Goal: Task Accomplishment & Management: Use online tool/utility

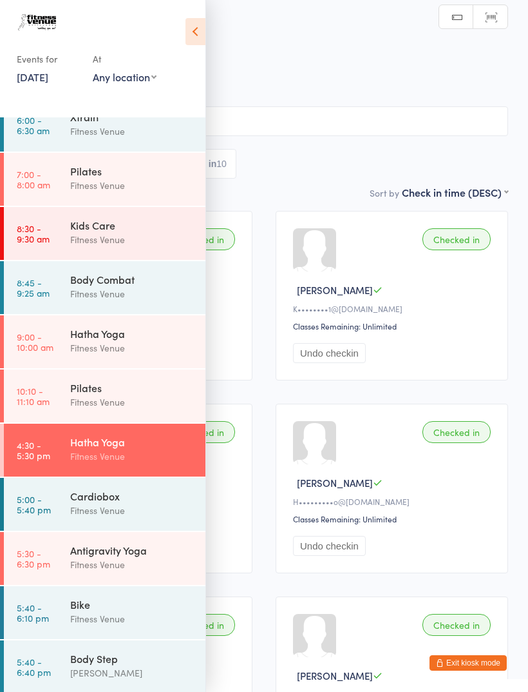
scroll to position [3, 0]
click at [47, 79] on link "[DATE]" at bounding box center [33, 77] width 32 height 14
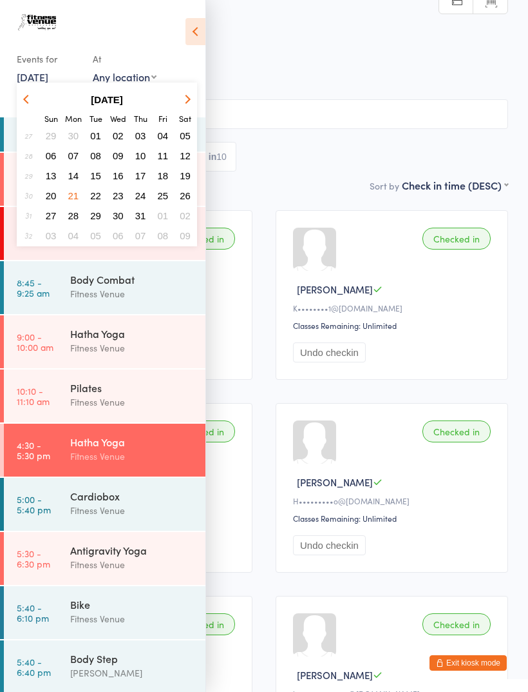
click at [188, 100] on icon "button" at bounding box center [186, 99] width 9 height 9
click at [189, 99] on icon "button" at bounding box center [186, 99] width 9 height 9
click at [99, 172] on span "16" at bounding box center [95, 175] width 11 height 11
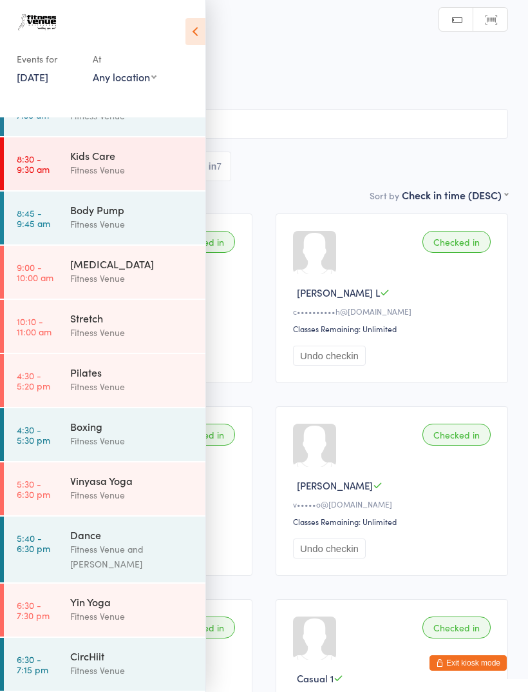
scroll to position [198, 0]
click at [97, 668] on div "Fitness Venue" at bounding box center [132, 670] width 124 height 15
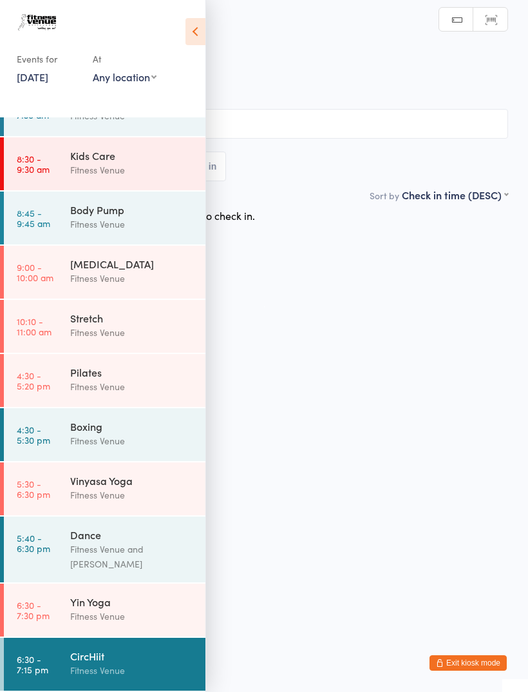
click at [198, 32] on icon at bounding box center [196, 31] width 20 height 27
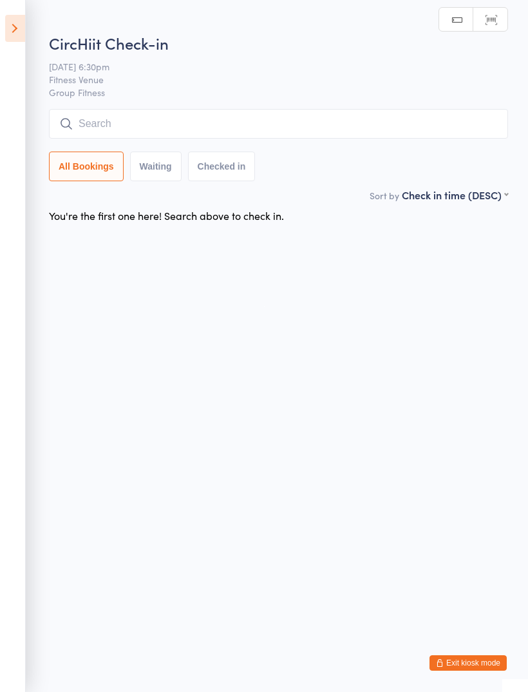
click at [396, 127] on input "search" at bounding box center [278, 124] width 459 height 30
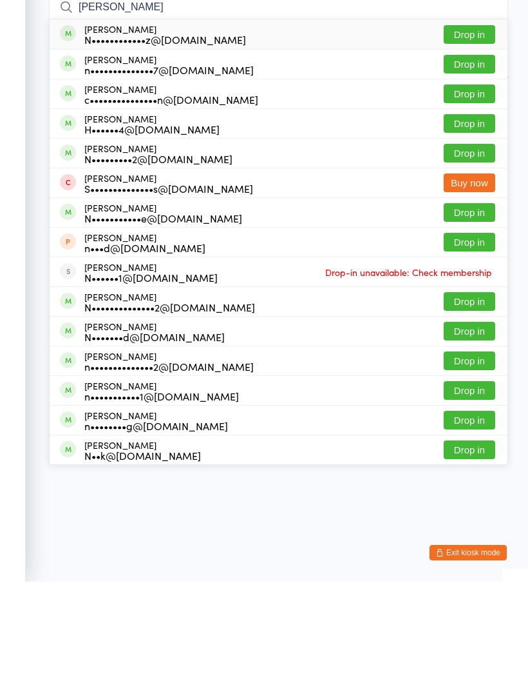
type input "[PERSON_NAME]"
click at [461, 165] on button "Drop in" at bounding box center [470, 174] width 52 height 19
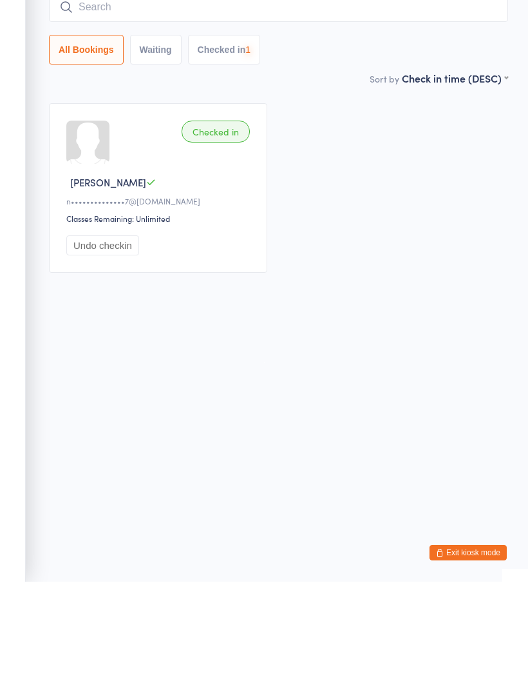
click at [278, 102] on input "search" at bounding box center [278, 117] width 459 height 30
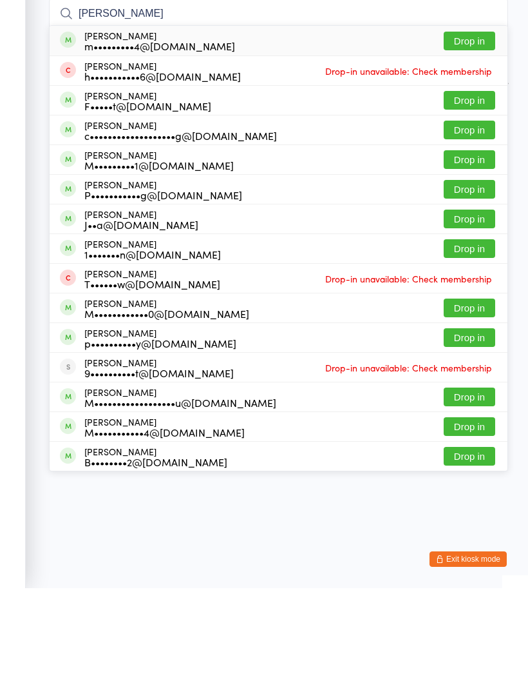
type input "[PERSON_NAME]"
click at [458, 491] on button "Drop in" at bounding box center [470, 500] width 52 height 19
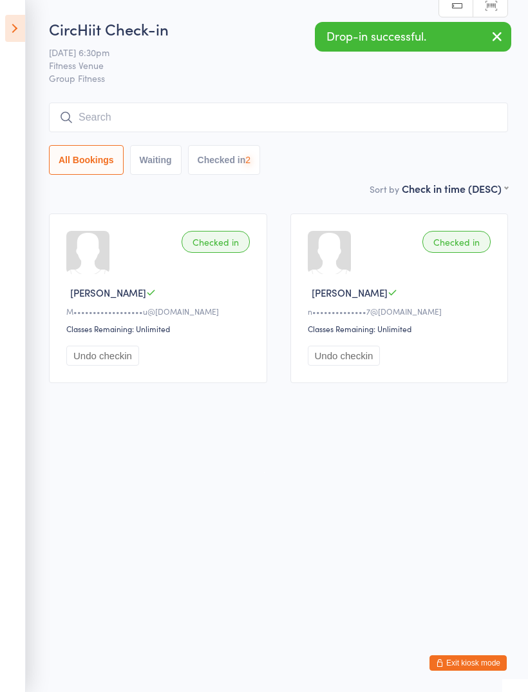
click at [340, 116] on input "search" at bounding box center [278, 117] width 459 height 30
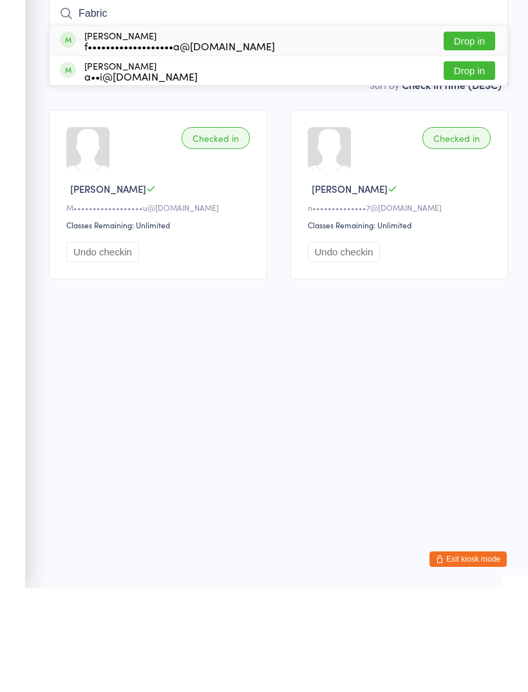
type input "Fabric"
click at [472, 135] on button "Drop in" at bounding box center [470, 144] width 52 height 19
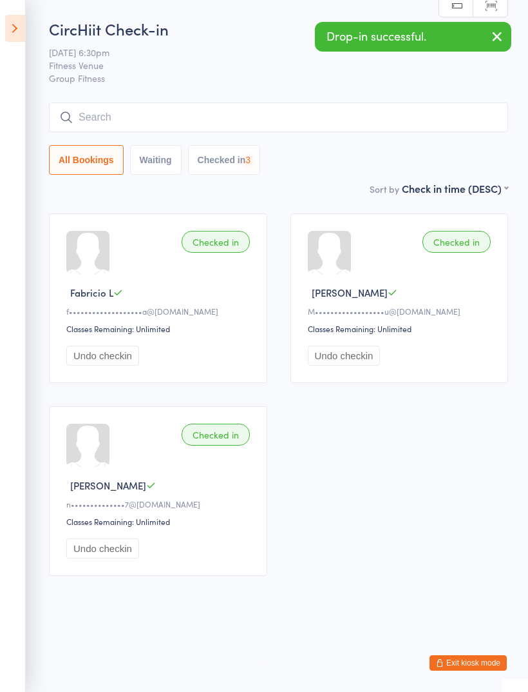
click at [258, 119] on input "search" at bounding box center [278, 117] width 459 height 30
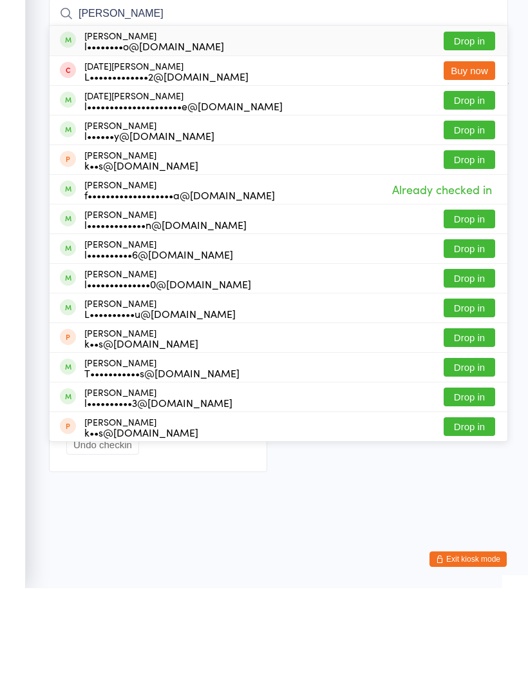
type input "[PERSON_NAME]"
click at [472, 135] on button "Drop in" at bounding box center [470, 144] width 52 height 19
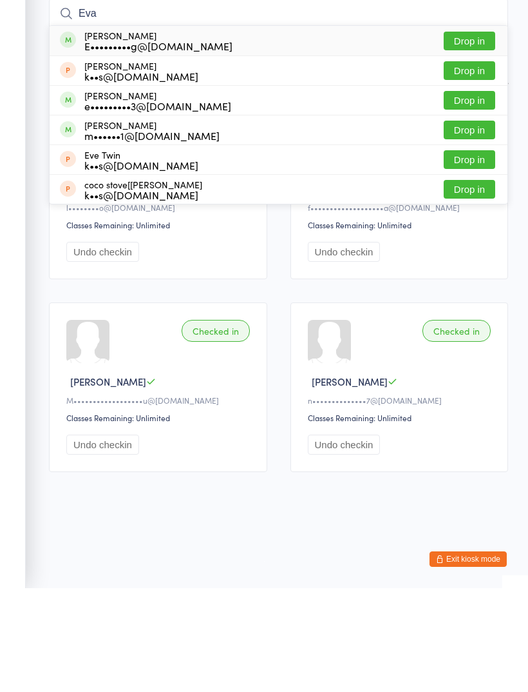
type input "Eva"
click at [471, 135] on button "Drop in" at bounding box center [470, 144] width 52 height 19
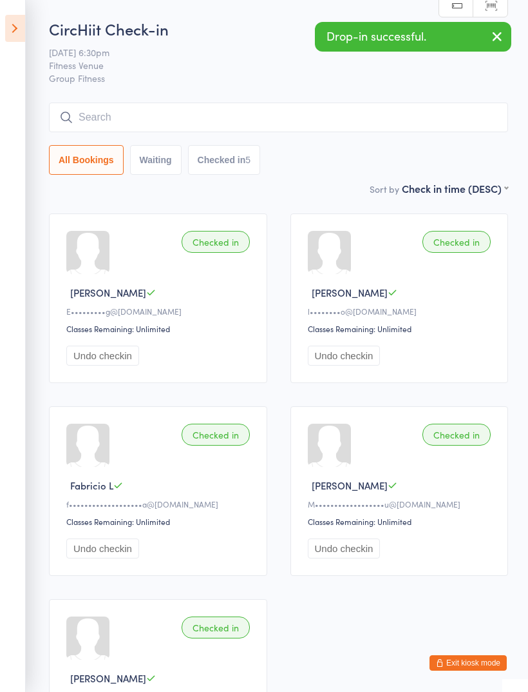
click at [360, 122] on input "search" at bounding box center [278, 117] width 459 height 30
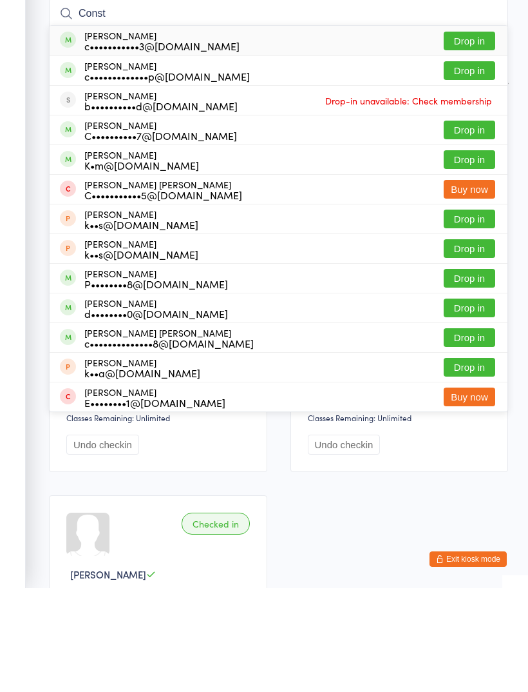
type input "Const"
click at [475, 135] on button "Drop in" at bounding box center [470, 144] width 52 height 19
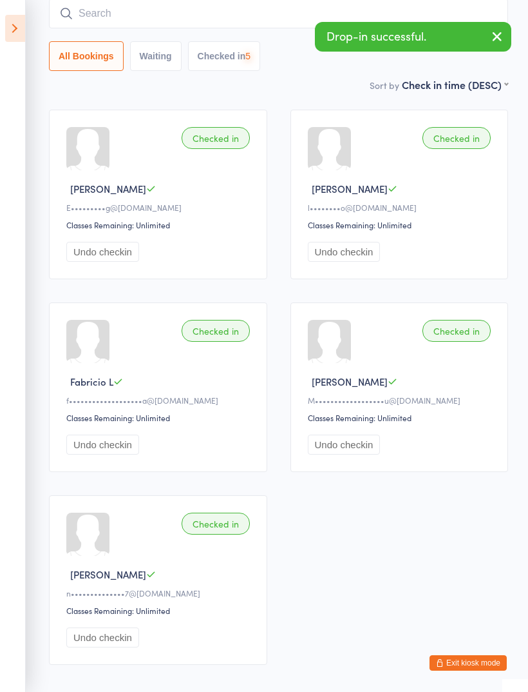
click at [349, 19] on input "search" at bounding box center [278, 14] width 459 height 30
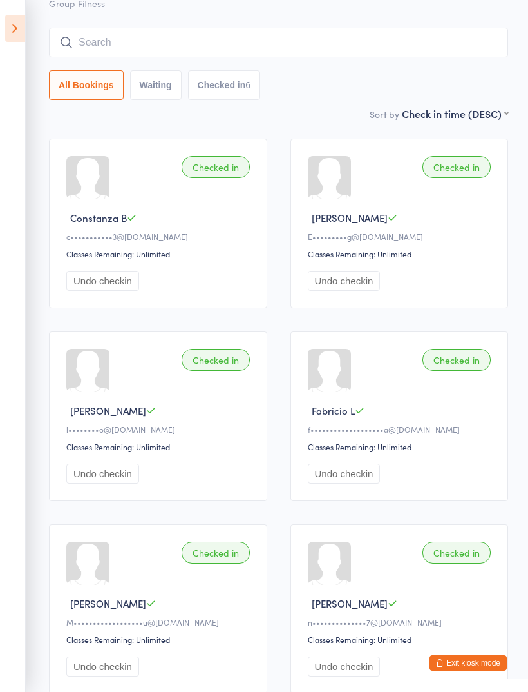
scroll to position [0, 0]
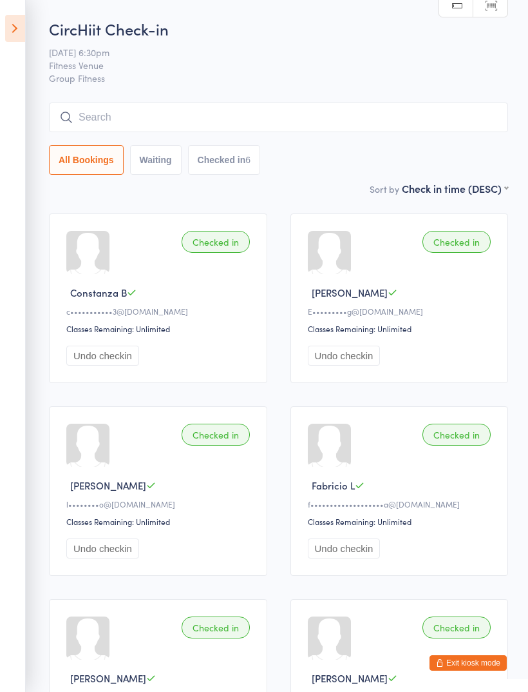
click at [482, 68] on span "Fitness Venue" at bounding box center [269, 65] width 440 height 13
